Goal: Find specific page/section: Find specific page/section

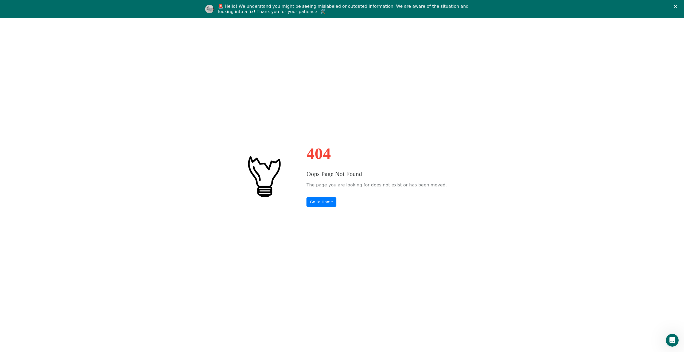
click at [675, 5] on icon "Close" at bounding box center [675, 6] width 3 height 3
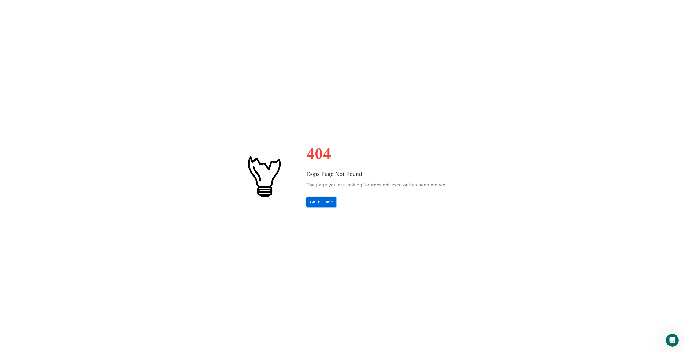
click at [328, 197] on link "Go to Home" at bounding box center [322, 201] width 30 height 9
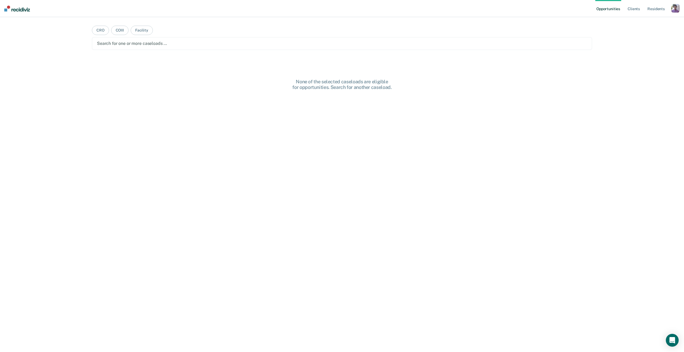
click at [675, 11] on div "button" at bounding box center [675, 8] width 9 height 9
click at [635, 21] on link "Profile" at bounding box center [654, 22] width 43 height 5
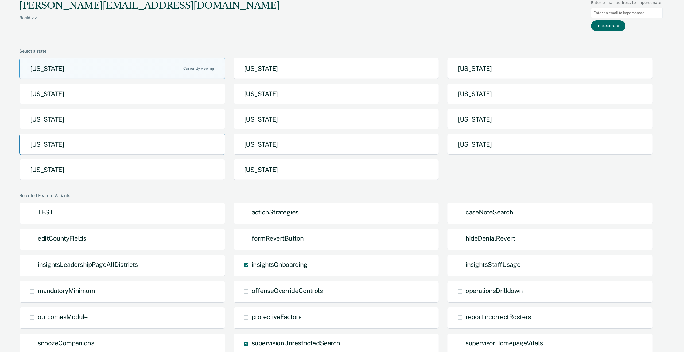
click at [92, 145] on button "[US_STATE]" at bounding box center [122, 144] width 206 height 21
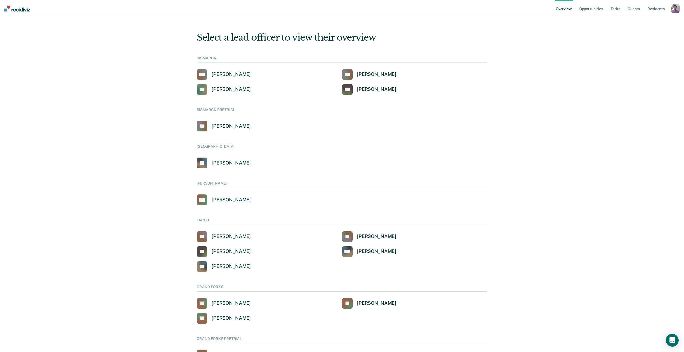
click at [681, 9] on nav "Overview Opportunities Tasks Client s Resident s Profile How it works Go to Sys…" at bounding box center [342, 8] width 684 height 17
click at [678, 9] on div "button" at bounding box center [675, 8] width 9 height 9
click at [636, 21] on link "Profile" at bounding box center [652, 21] width 45 height 5
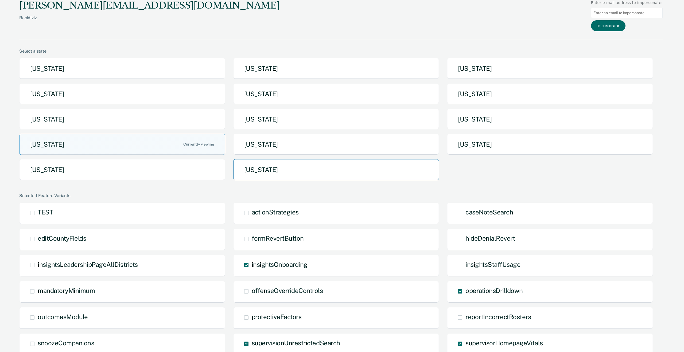
click at [336, 167] on button "[US_STATE]" at bounding box center [336, 169] width 206 height 21
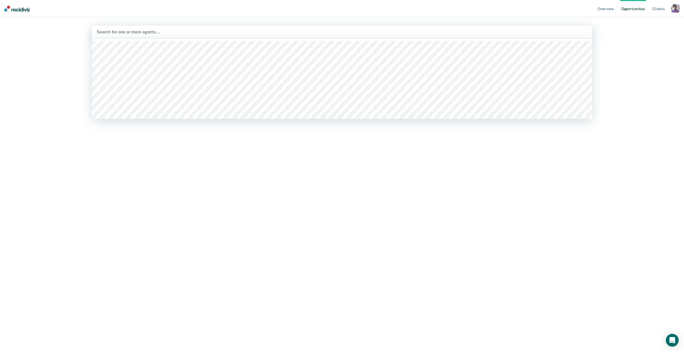
click at [214, 36] on div "Search for one or more agents …" at bounding box center [342, 32] width 500 height 13
click at [649, 41] on div "Overview Opportunities Client s Profile How it works Log Out [PERSON_NAME], 4 o…" at bounding box center [342, 176] width 684 height 352
click at [465, 37] on div "Search for one or more agents …" at bounding box center [342, 32] width 500 height 13
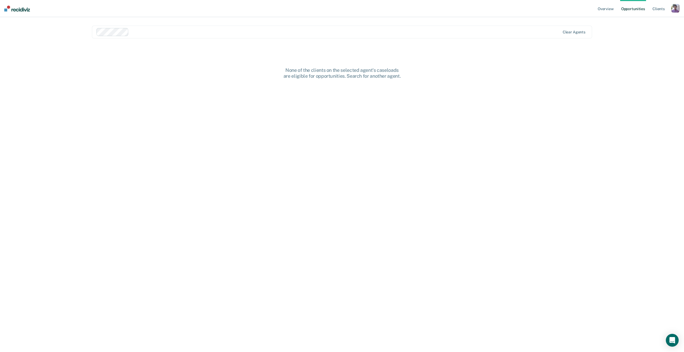
drag, startPoint x: 311, startPoint y: 24, endPoint x: 310, endPoint y: 31, distance: 7.2
click at [311, 24] on main "option [PERSON_NAME], selected. Clear agents None of the clients on the selecte…" at bounding box center [342, 178] width 513 height 322
click at [310, 32] on div at bounding box center [345, 32] width 429 height 6
click at [268, 32] on div at bounding box center [363, 32] width 393 height 6
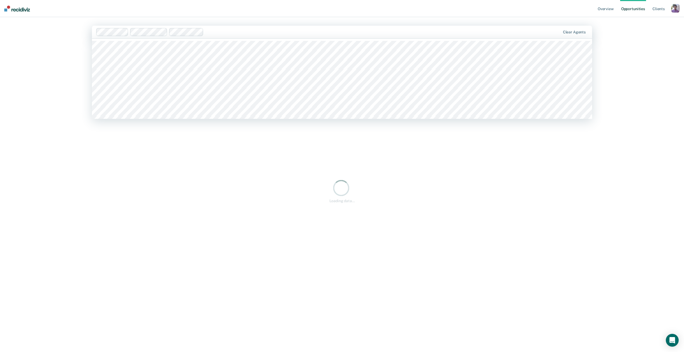
click at [245, 35] on div at bounding box center [383, 32] width 355 height 6
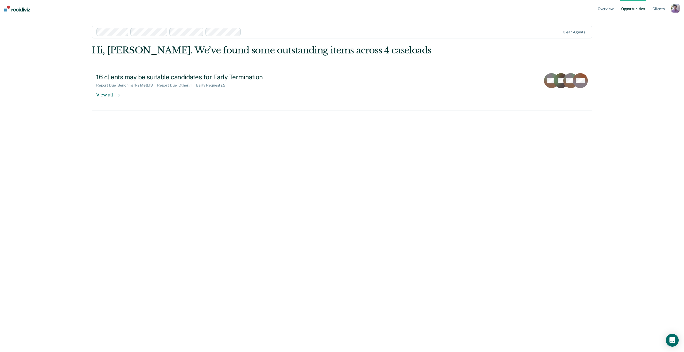
click at [279, 33] on div at bounding box center [401, 32] width 317 height 6
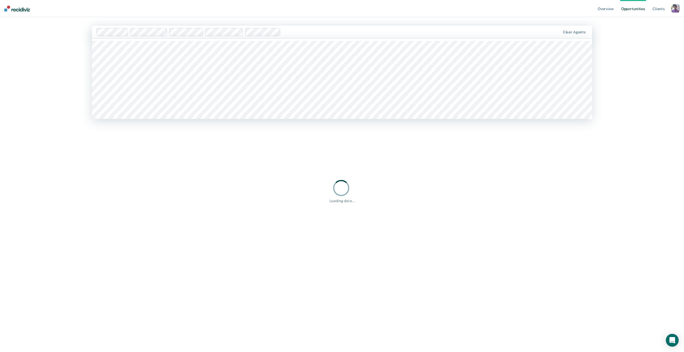
click at [304, 34] on div at bounding box center [421, 32] width 277 height 6
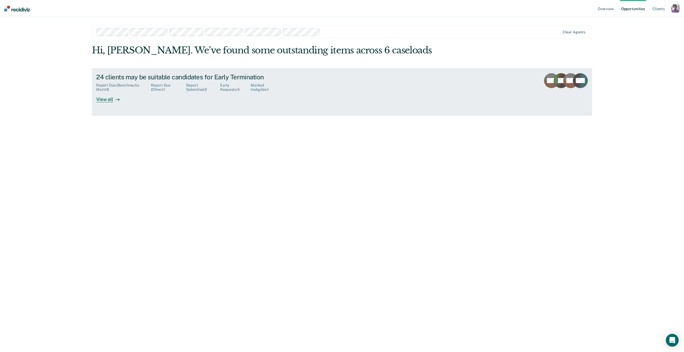
click at [129, 95] on div "24 clients may be suitable candidates for Early Termination Report Due (Benchma…" at bounding box center [196, 87] width 200 height 29
